Goal: Find specific page/section: Find specific page/section

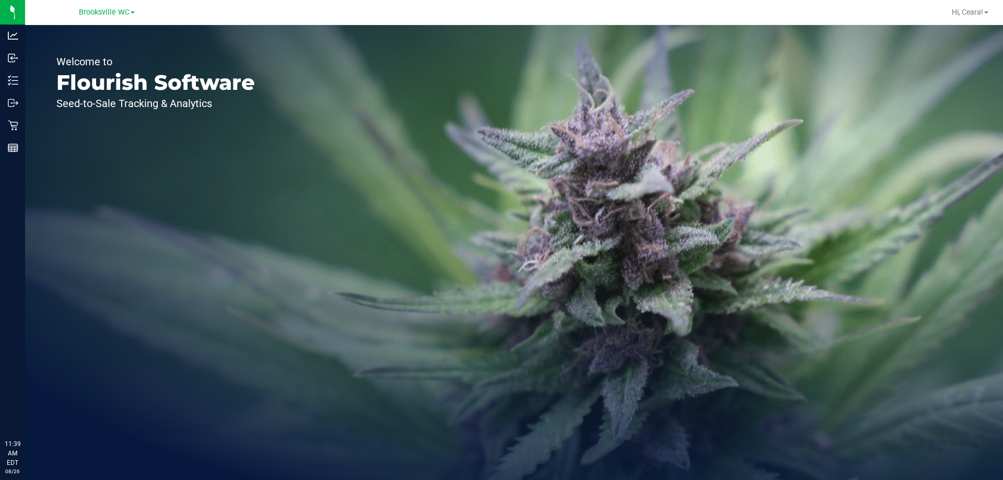
click at [425, 236] on div "Welcome to Flourish Software Seed-to-Sale Tracking & Analytics" at bounding box center [514, 252] width 978 height 455
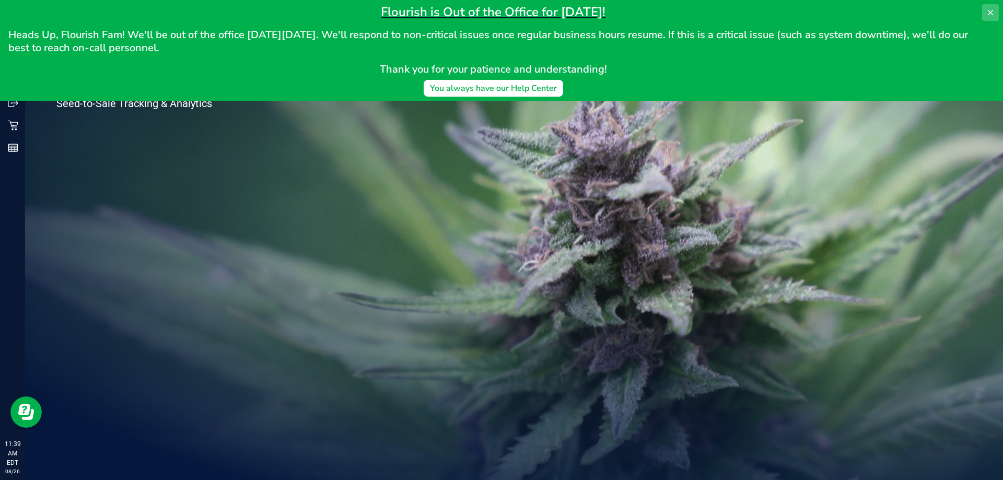
click at [989, 11] on icon at bounding box center [990, 12] width 8 height 8
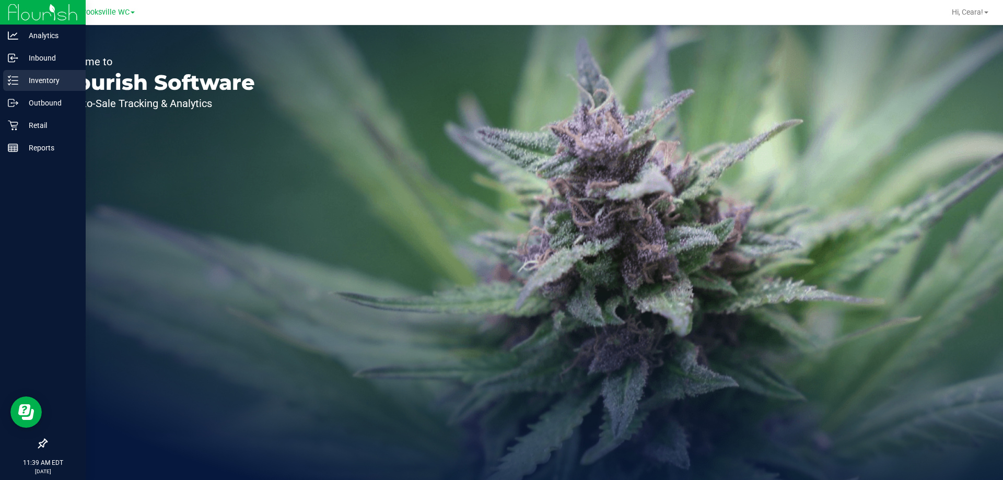
click at [61, 79] on p "Inventory" at bounding box center [49, 80] width 63 height 13
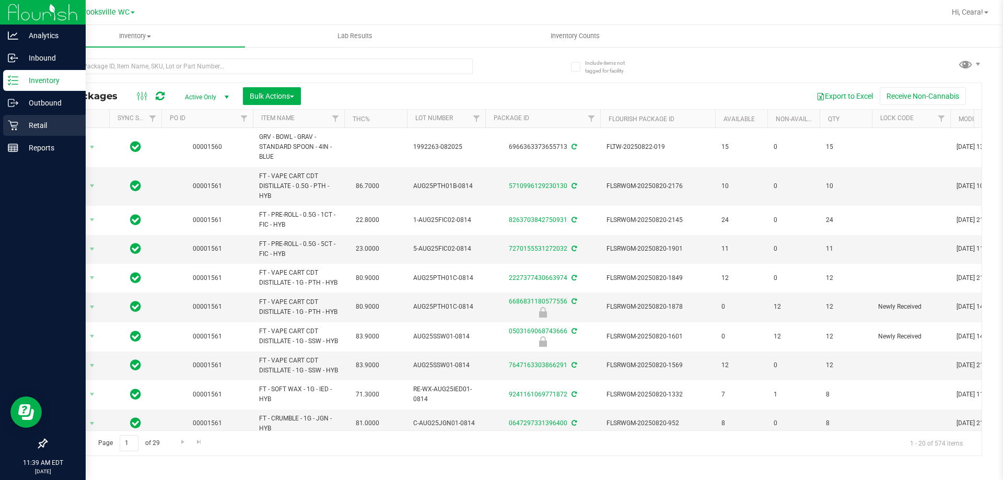
click at [33, 125] on p "Retail" at bounding box center [49, 125] width 63 height 13
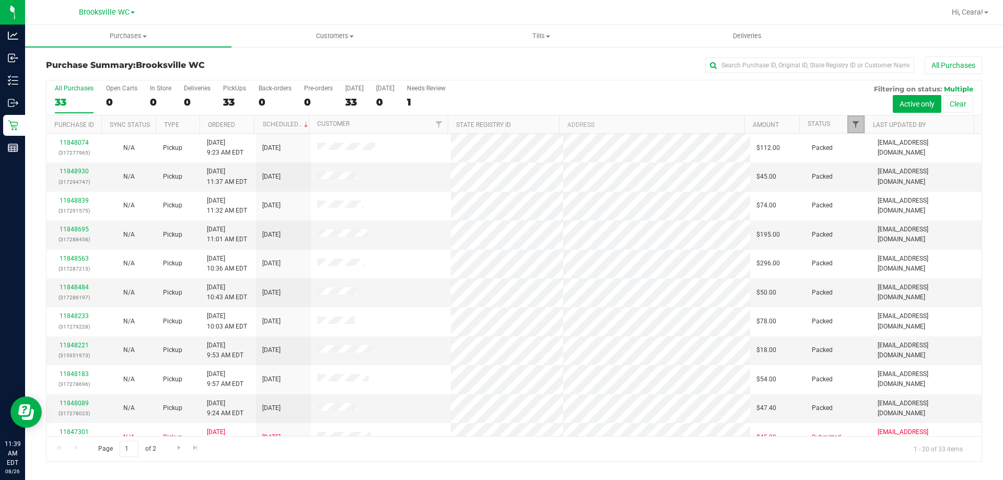
click at [857, 125] on span "Filter" at bounding box center [856, 124] width 8 height 8
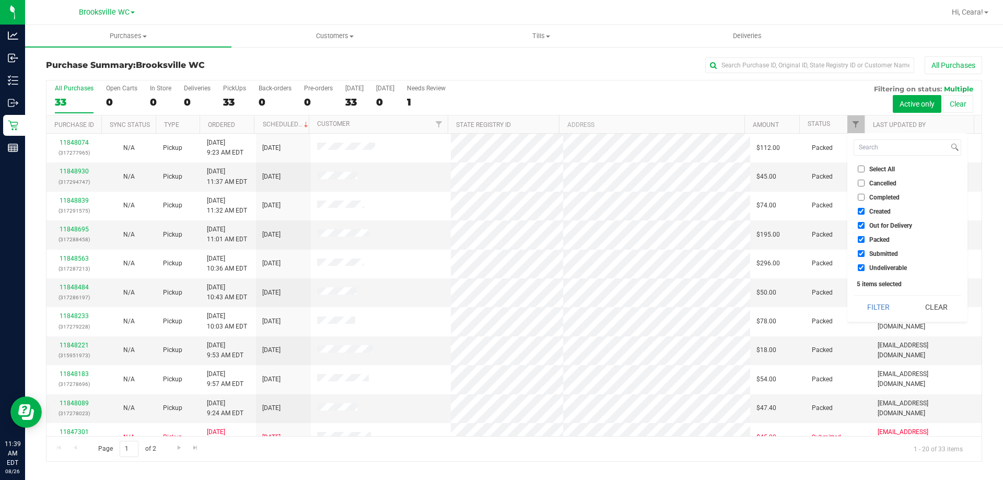
click at [886, 171] on span "Select All" at bounding box center [882, 169] width 26 height 6
click at [865, 171] on input "Select All" at bounding box center [861, 169] width 7 height 7
checkbox input "true"
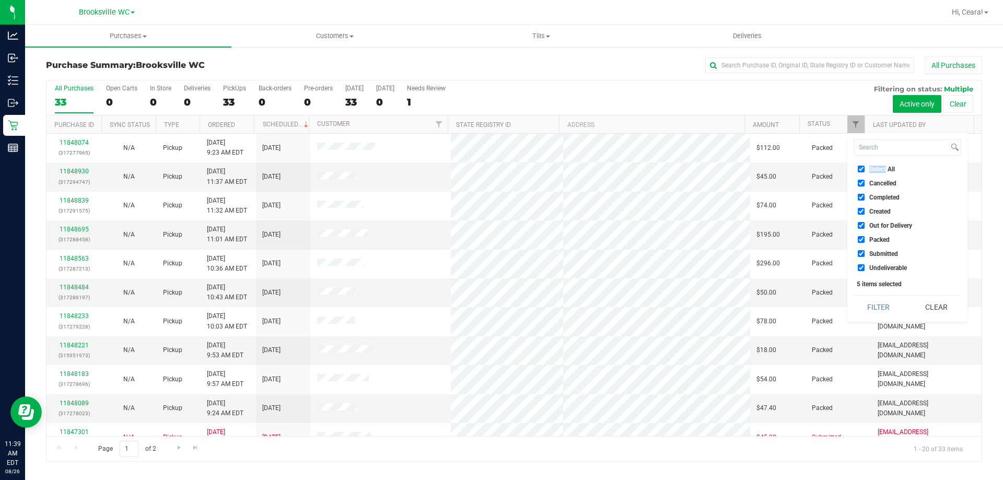
drag, startPoint x: 886, startPoint y: 171, endPoint x: 890, endPoint y: 209, distance: 37.8
click at [886, 171] on span "Select All" at bounding box center [882, 169] width 26 height 6
click at [865, 171] on input "Select All" at bounding box center [861, 169] width 7 height 7
checkbox input "false"
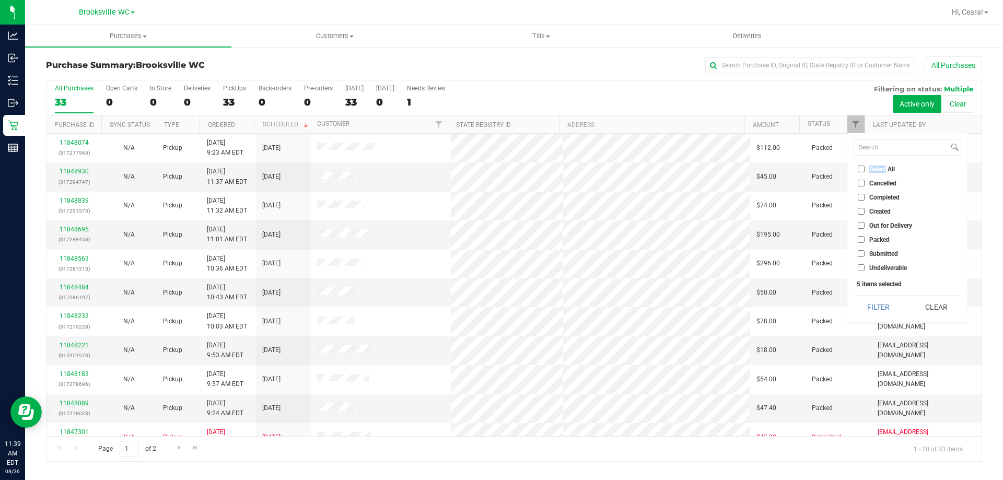
checkbox input "false"
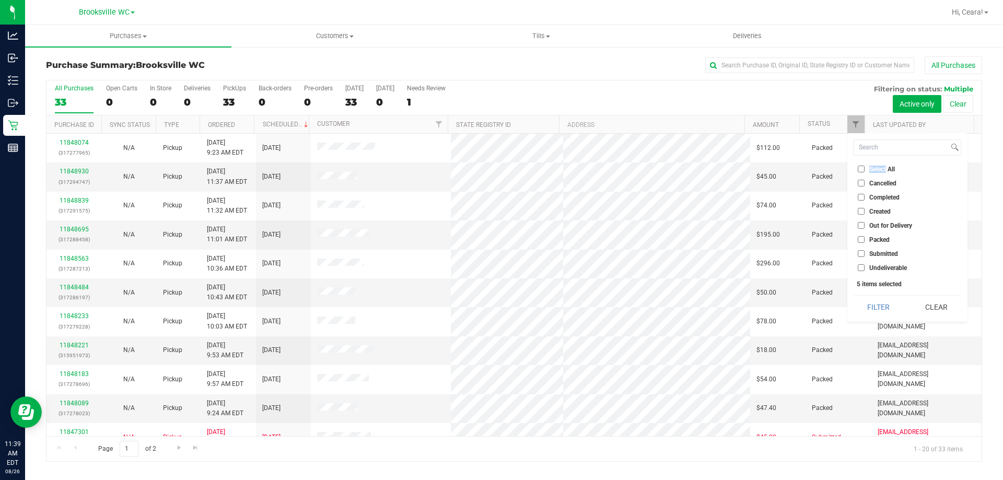
checkbox input "false"
click at [873, 257] on span "Submitted" at bounding box center [883, 254] width 29 height 6
click at [865, 257] on input "Submitted" at bounding box center [861, 253] width 7 height 7
checkbox input "true"
click at [886, 313] on button "Filter" at bounding box center [879, 307] width 50 height 23
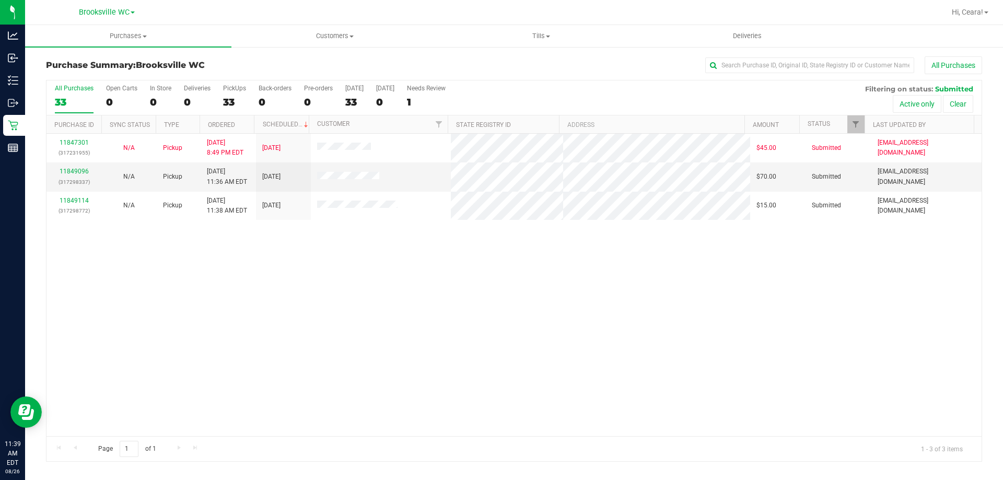
click at [358, 270] on div "11847301 (317231955) N/A Pickup [DATE] 8:49 PM EDT 8/26/2025 $45.00 Submitted […" at bounding box center [513, 285] width 935 height 303
